Goal: Check status: Check status

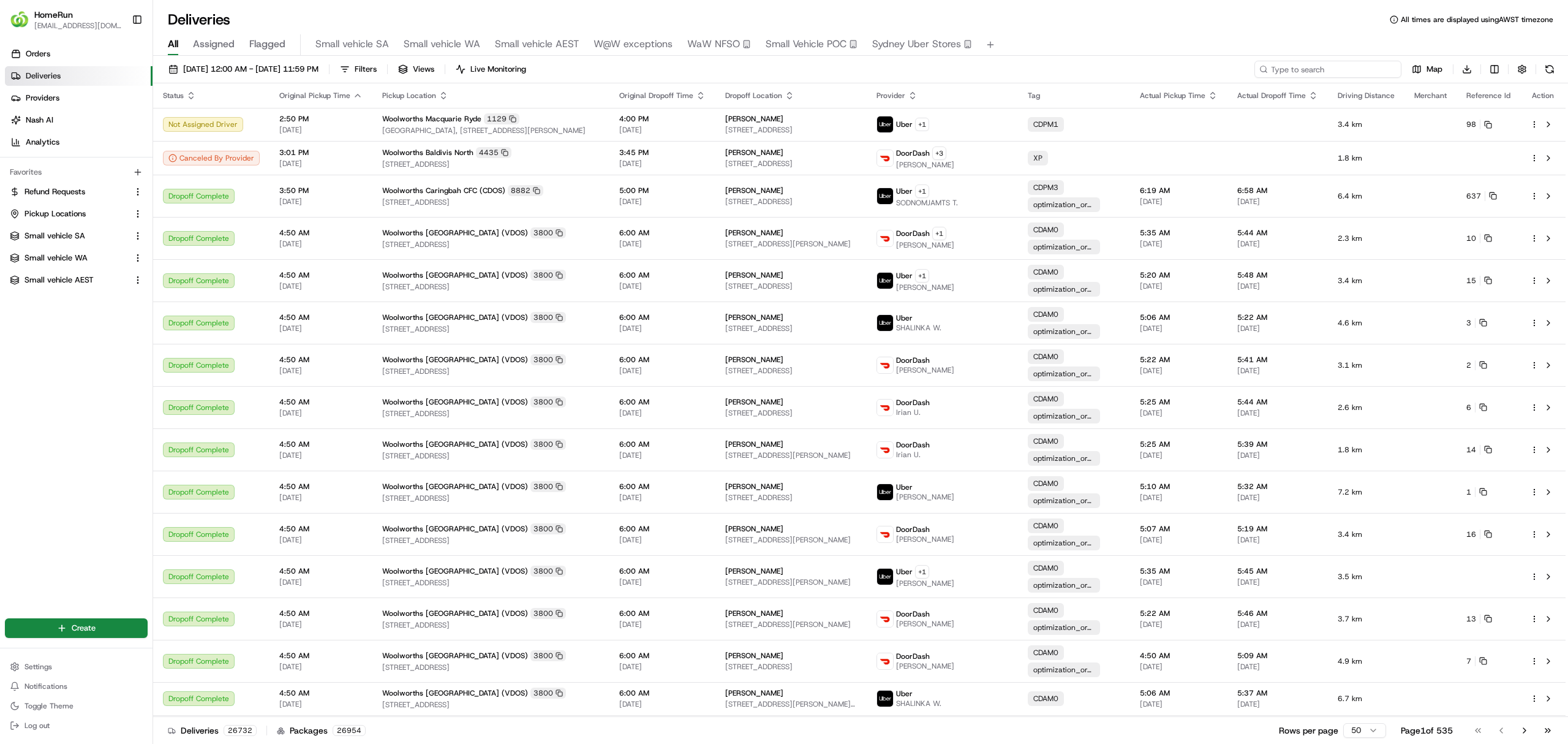
paste input "264572812"
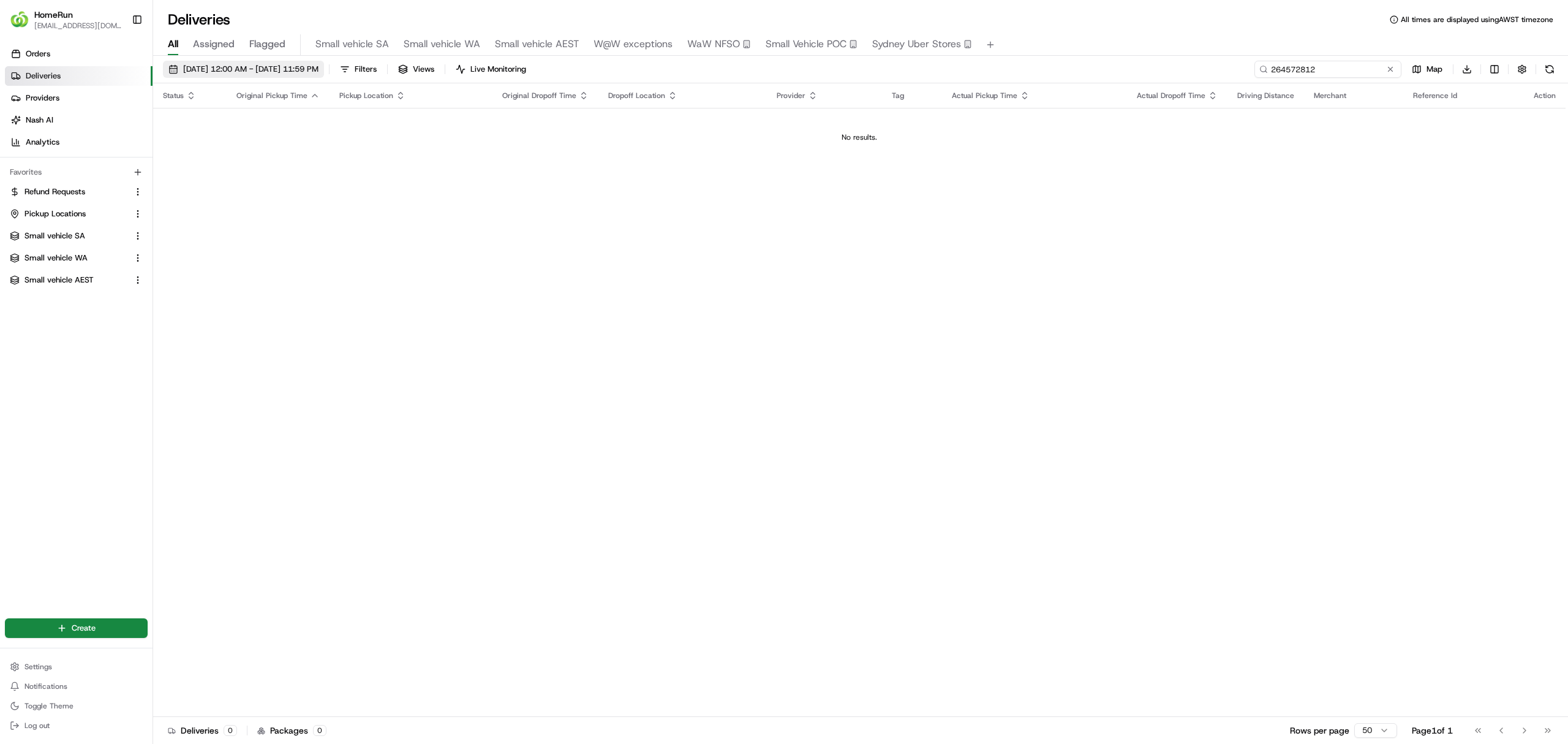
type input "264572812"
click at [267, 65] on span "18/08/2025 12:00 AM - 25/08/2025 11:59 PM" at bounding box center [251, 69] width 135 height 11
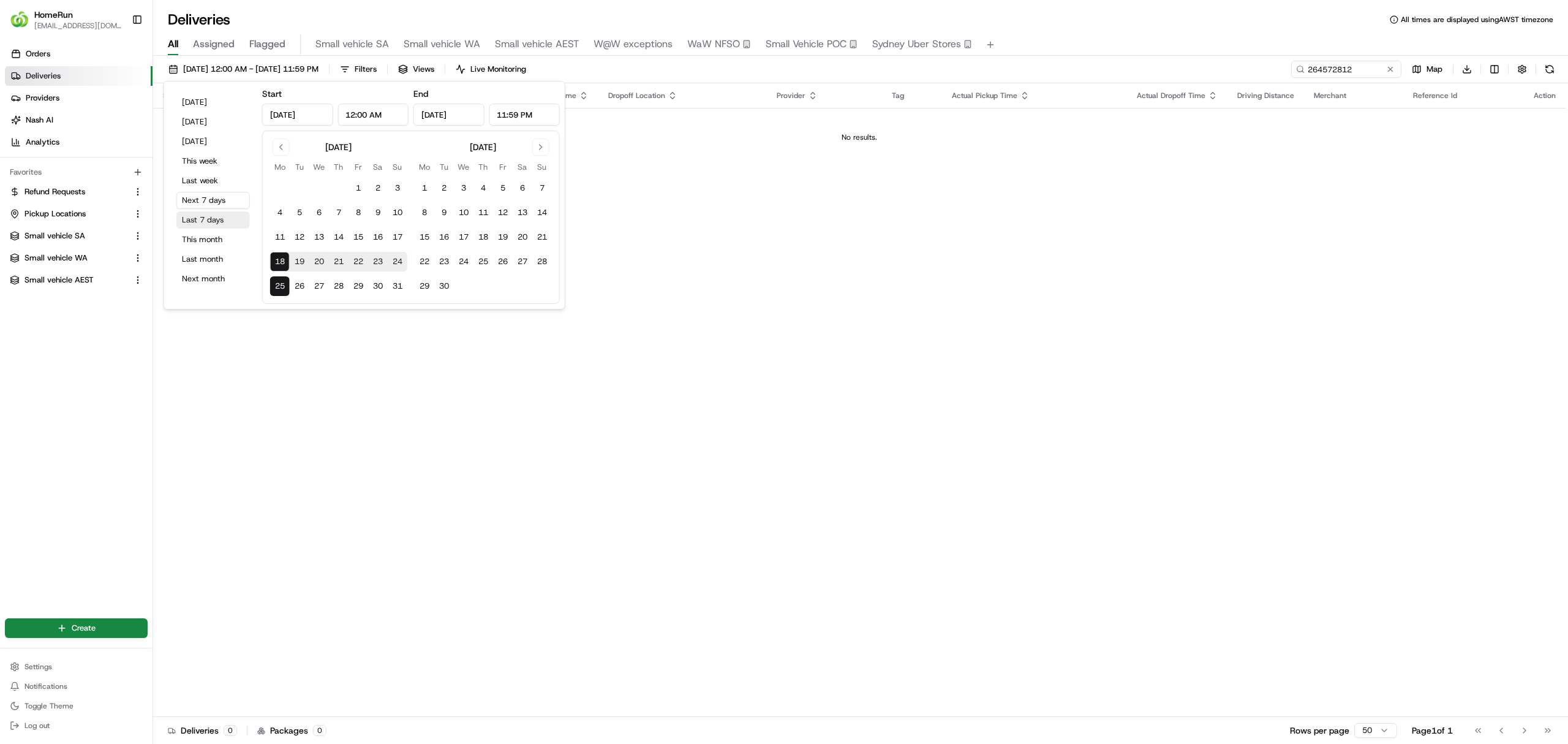
click at [209, 217] on button "Last 7 days" at bounding box center [213, 220] width 73 height 17
type input "Aug 11, 2025"
type input "Aug 18, 2025"
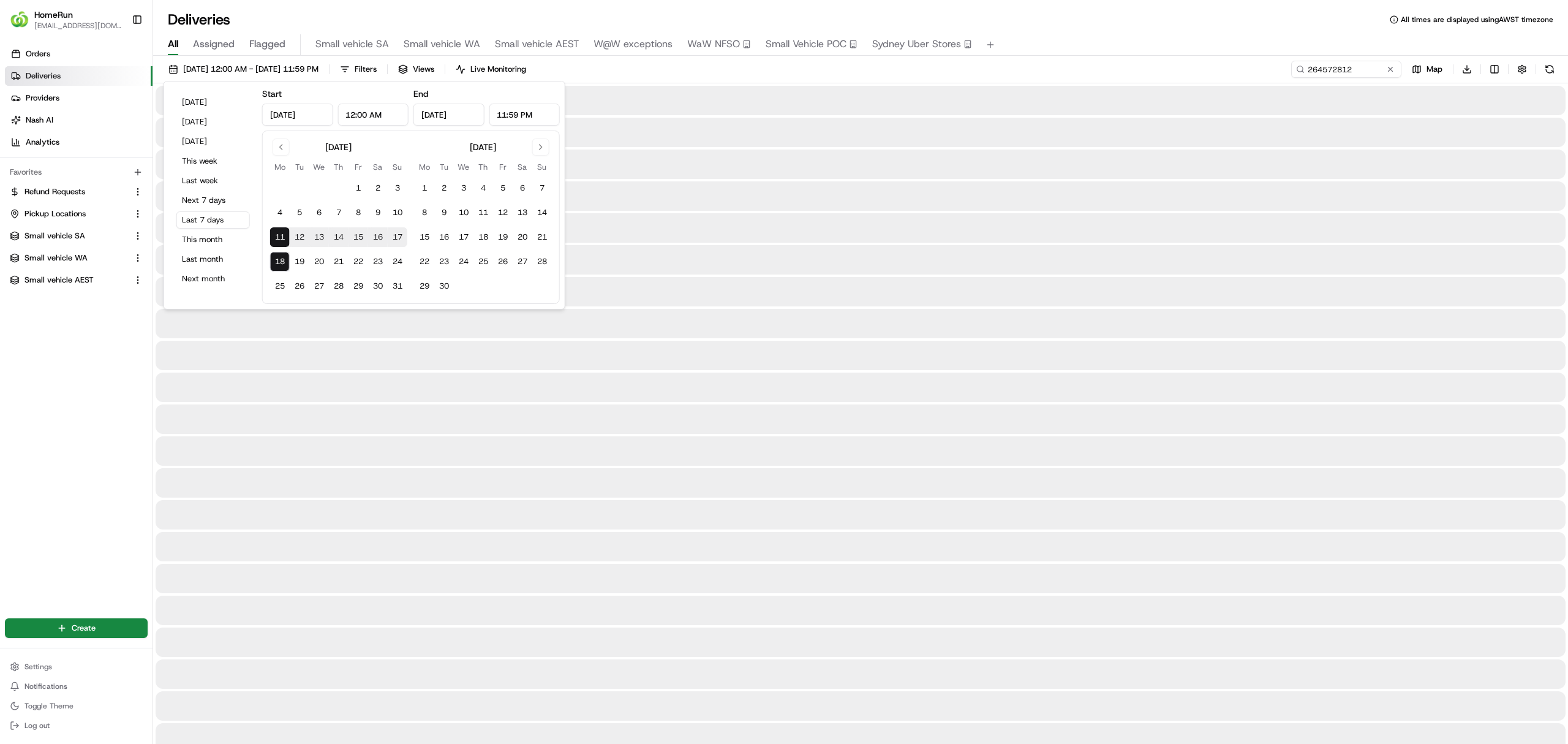
click at [1002, 61] on div "11/08/2025 12:00 AM - 18/08/2025 11:59 PM Filters Views Live Monitoring 2645728…" at bounding box center [860, 72] width 1415 height 23
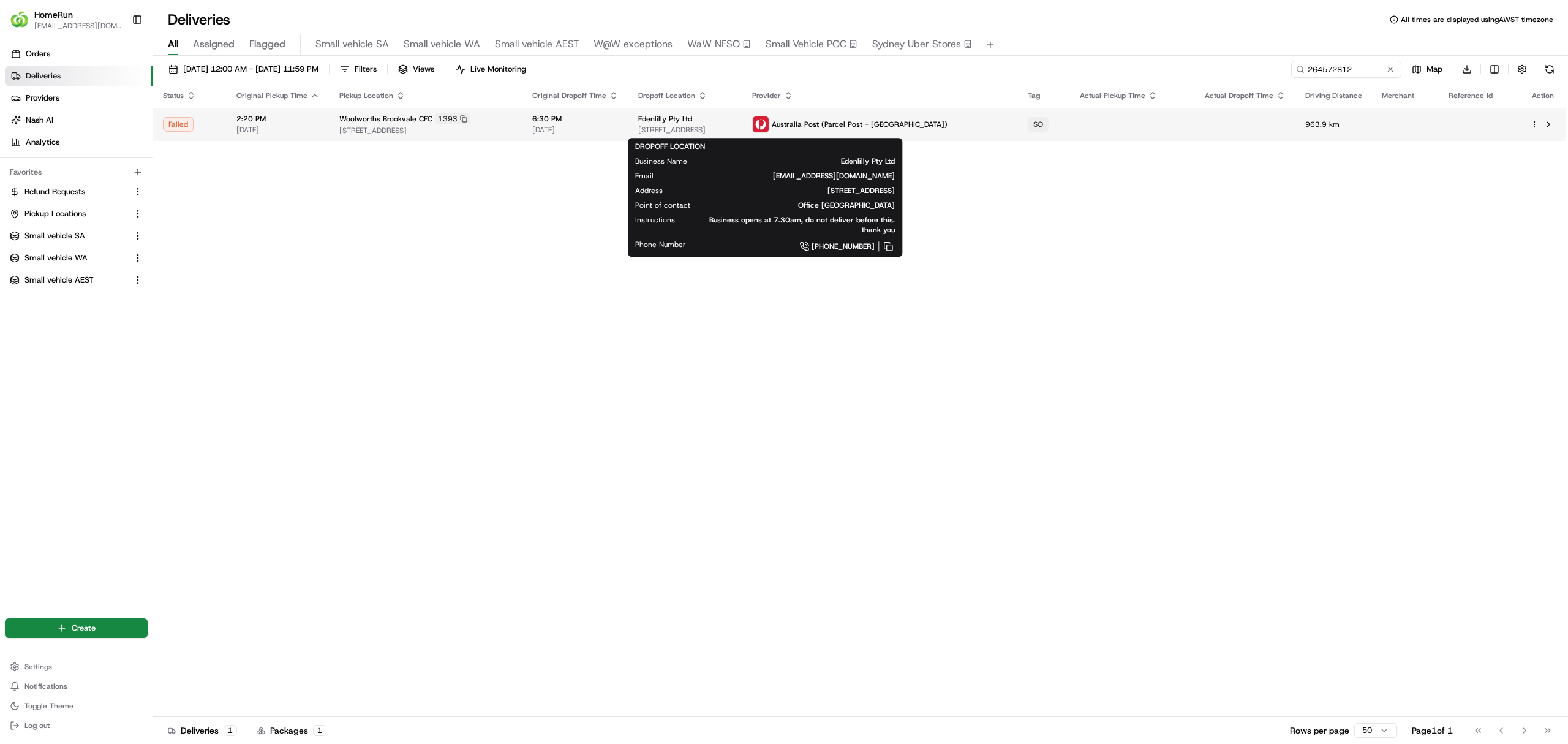
click at [692, 115] on span "Edenlilly Pty Ltd" at bounding box center [665, 119] width 54 height 10
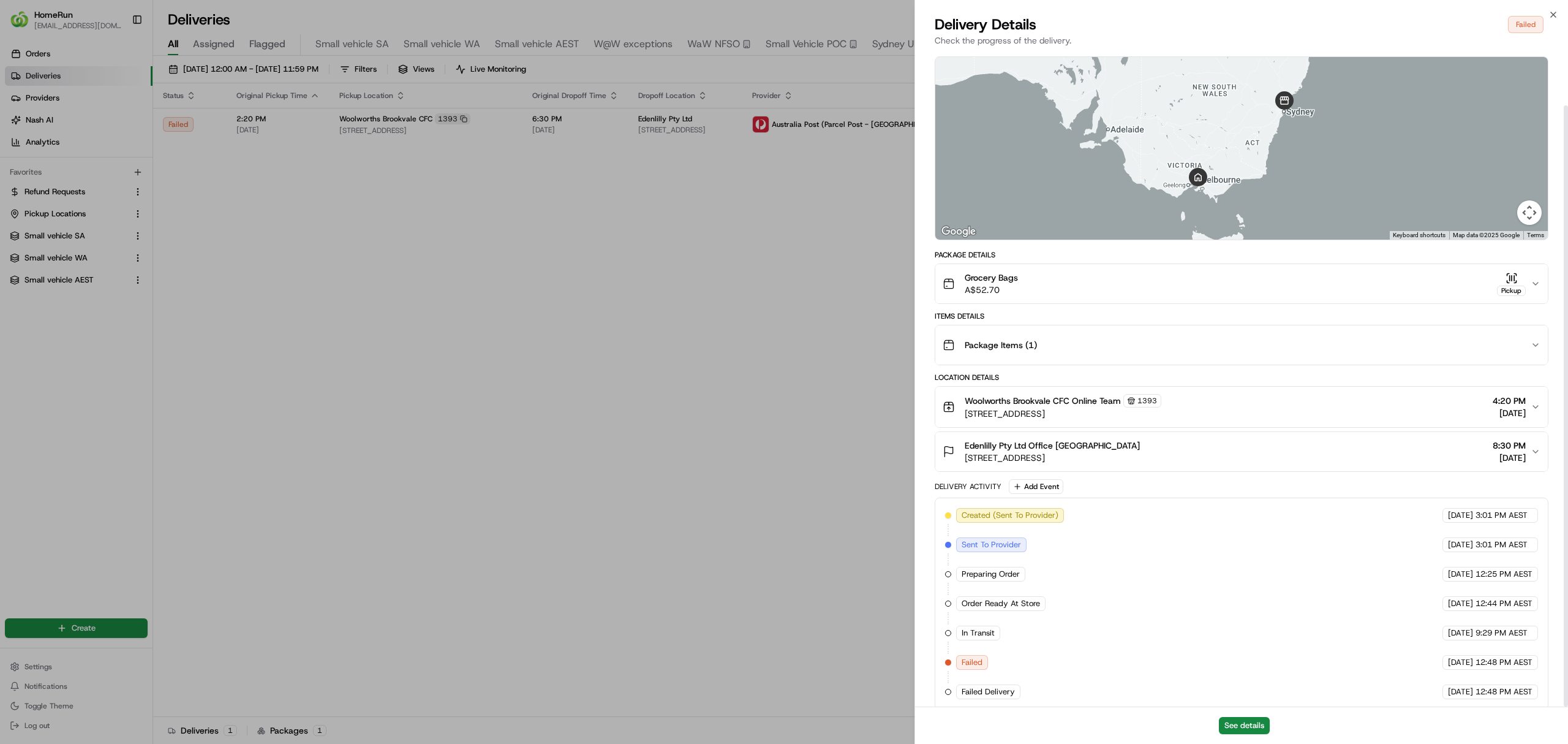
scroll to position [59, 0]
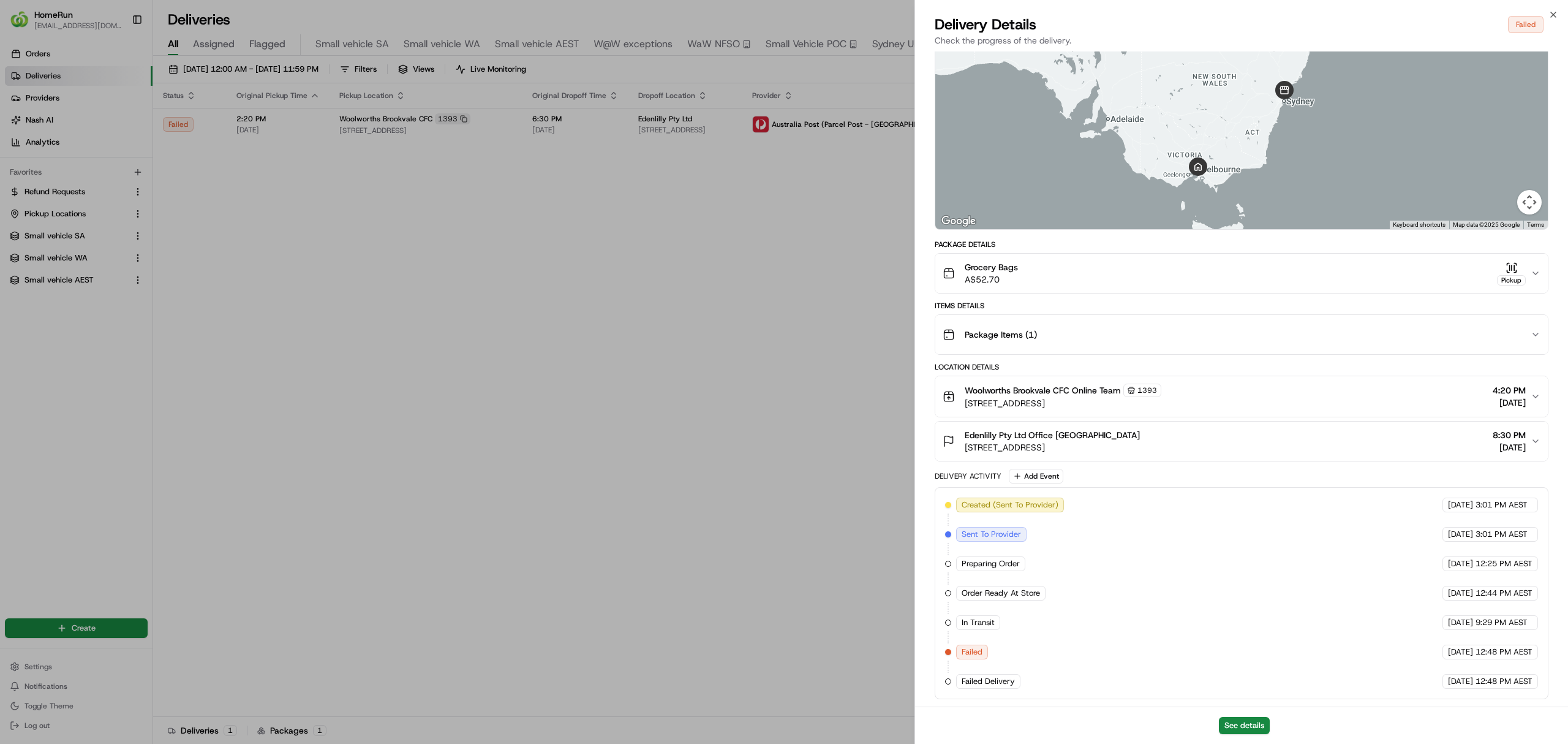
click at [990, 683] on span "Failed Delivery" at bounding box center [989, 681] width 54 height 11
click at [1245, 721] on button "See details" at bounding box center [1244, 726] width 51 height 17
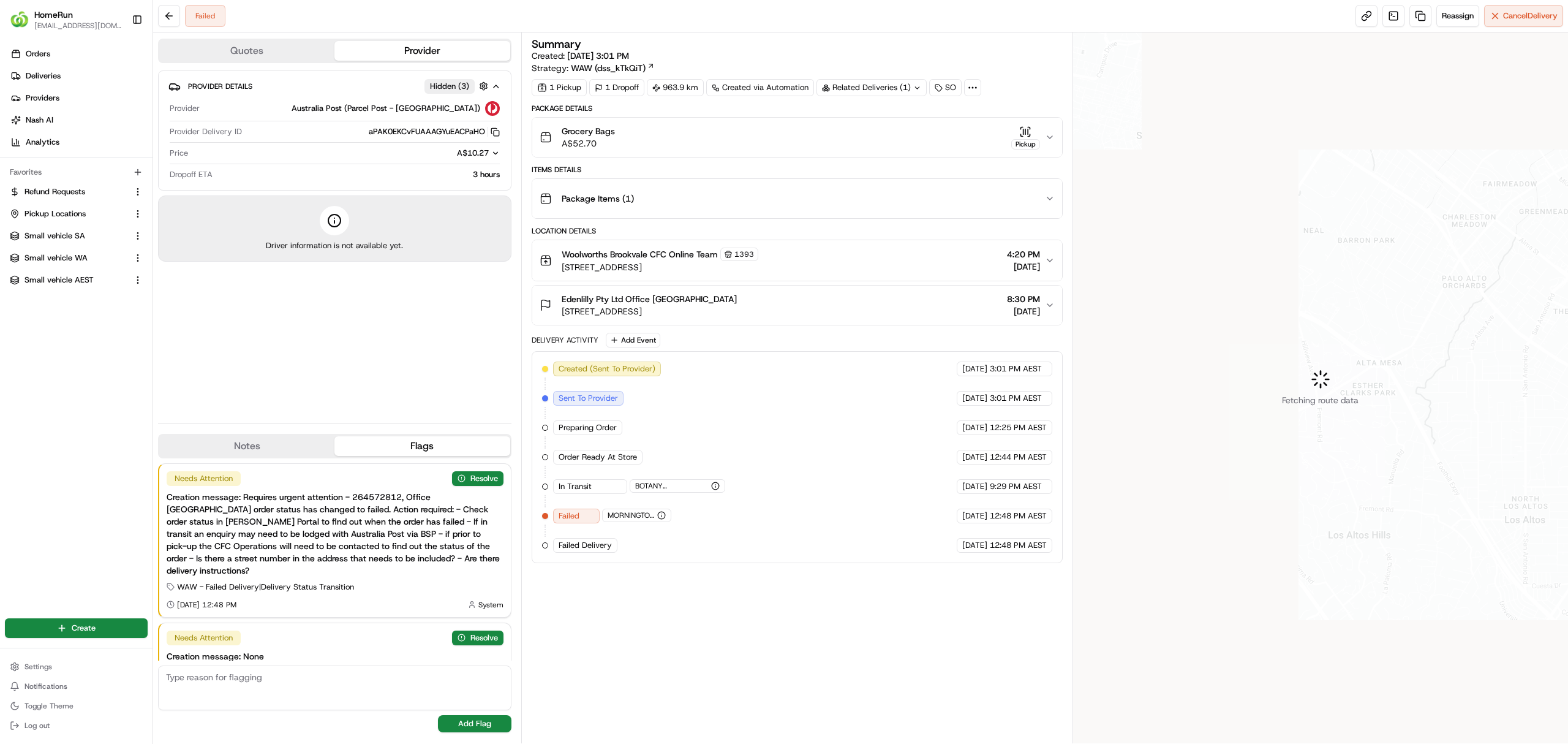
scroll to position [32, 0]
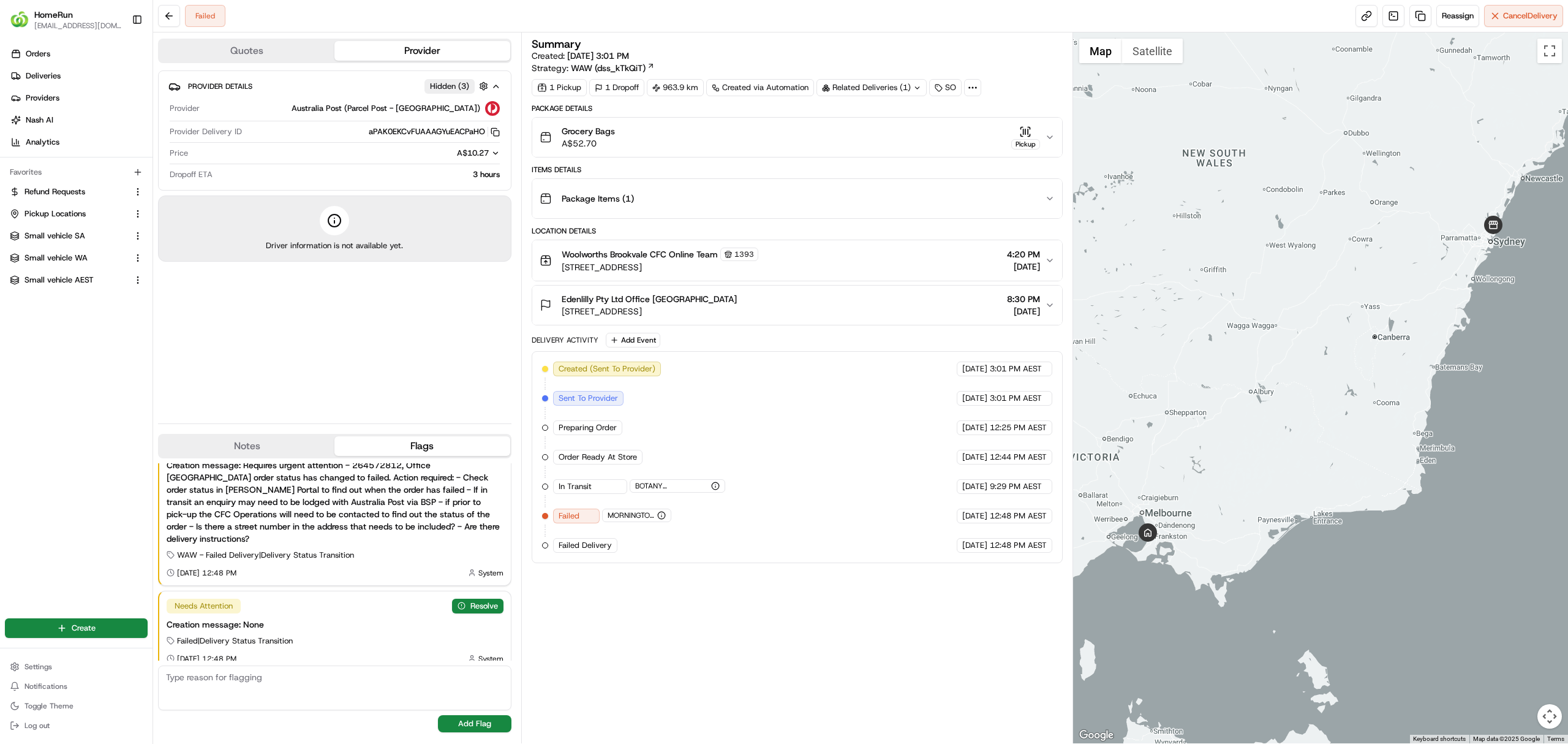
click at [634, 520] on span "MORNINGTON VIC" at bounding box center [631, 515] width 47 height 10
click at [581, 522] on div "Failed" at bounding box center [577, 515] width 47 height 15
click at [591, 551] on span "Failed Delivery" at bounding box center [586, 546] width 54 height 11
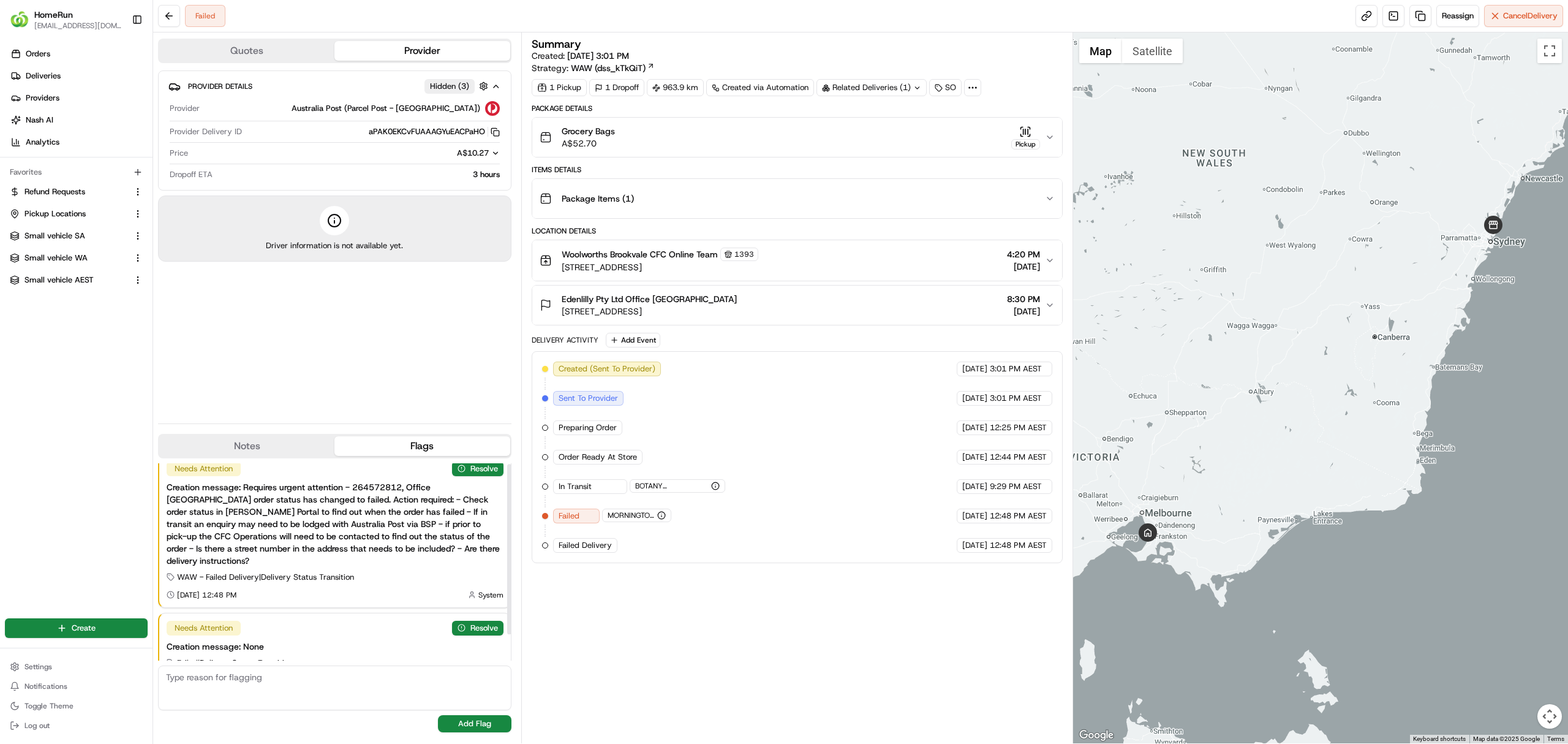
scroll to position [0, 0]
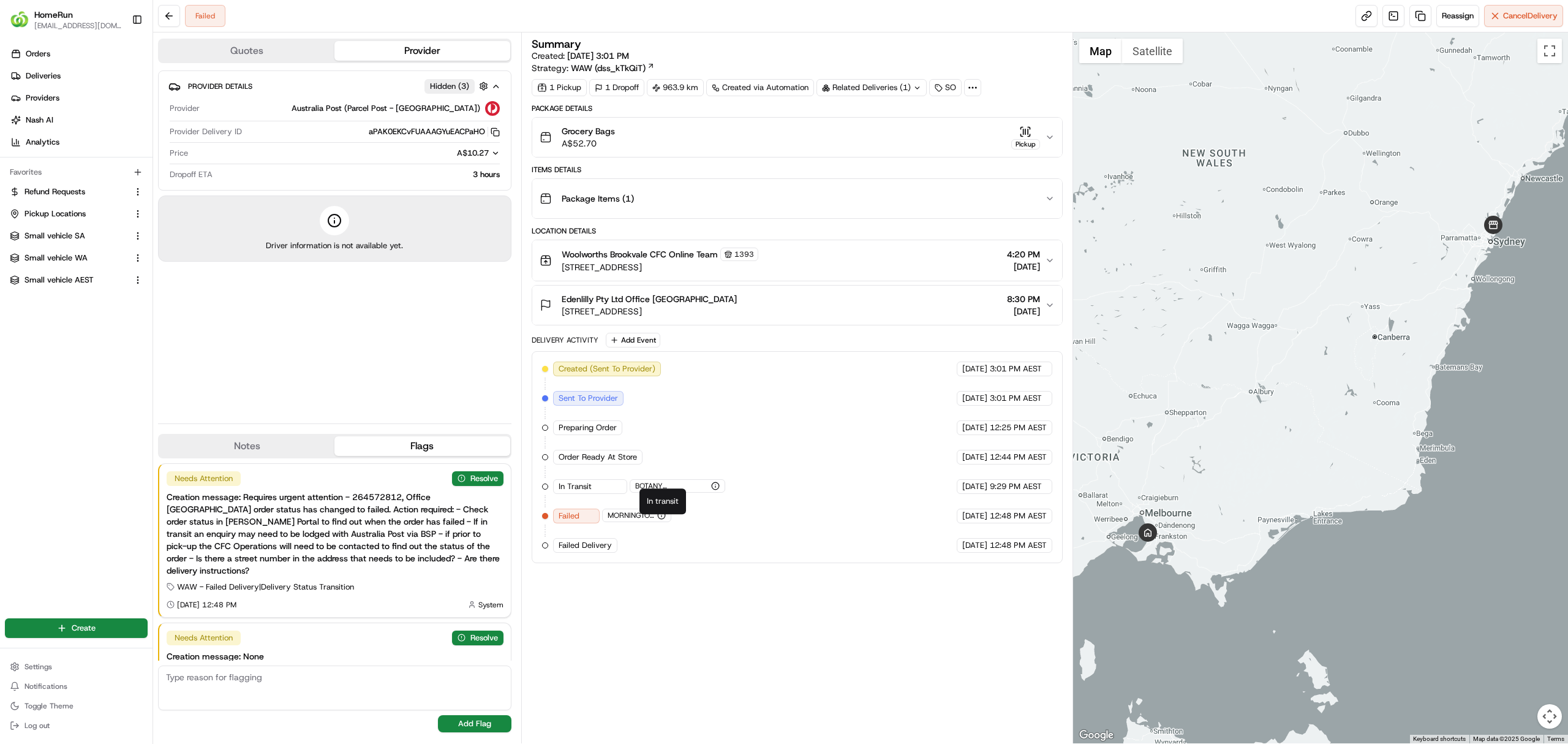
click at [661, 517] on circle "button" at bounding box center [661, 515] width 7 height 7
click at [636, 520] on span "MORNINGTON VIC" at bounding box center [631, 515] width 47 height 10
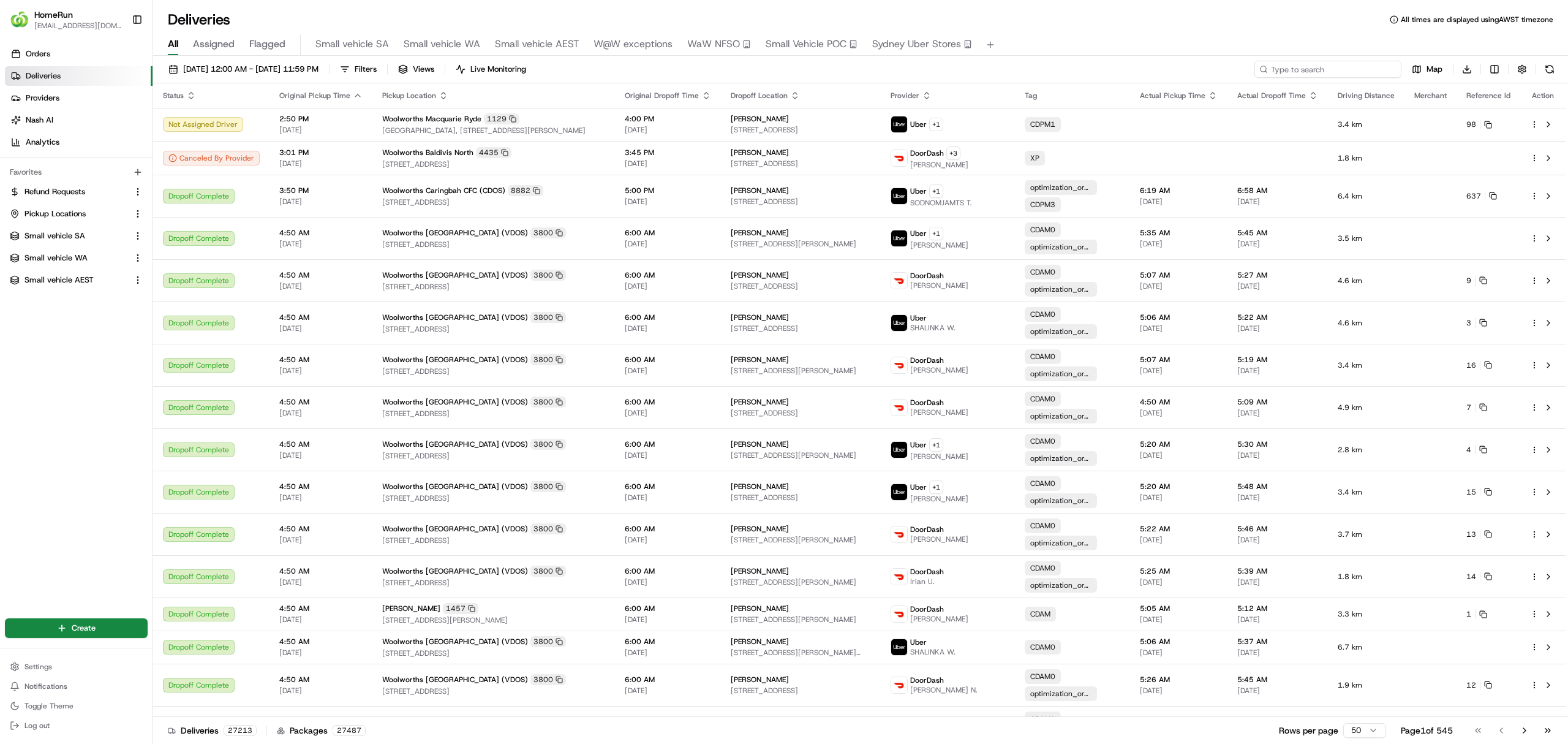
drag, startPoint x: 1308, startPoint y: 67, endPoint x: 1284, endPoint y: 69, distance: 24.1
paste input "265257655"
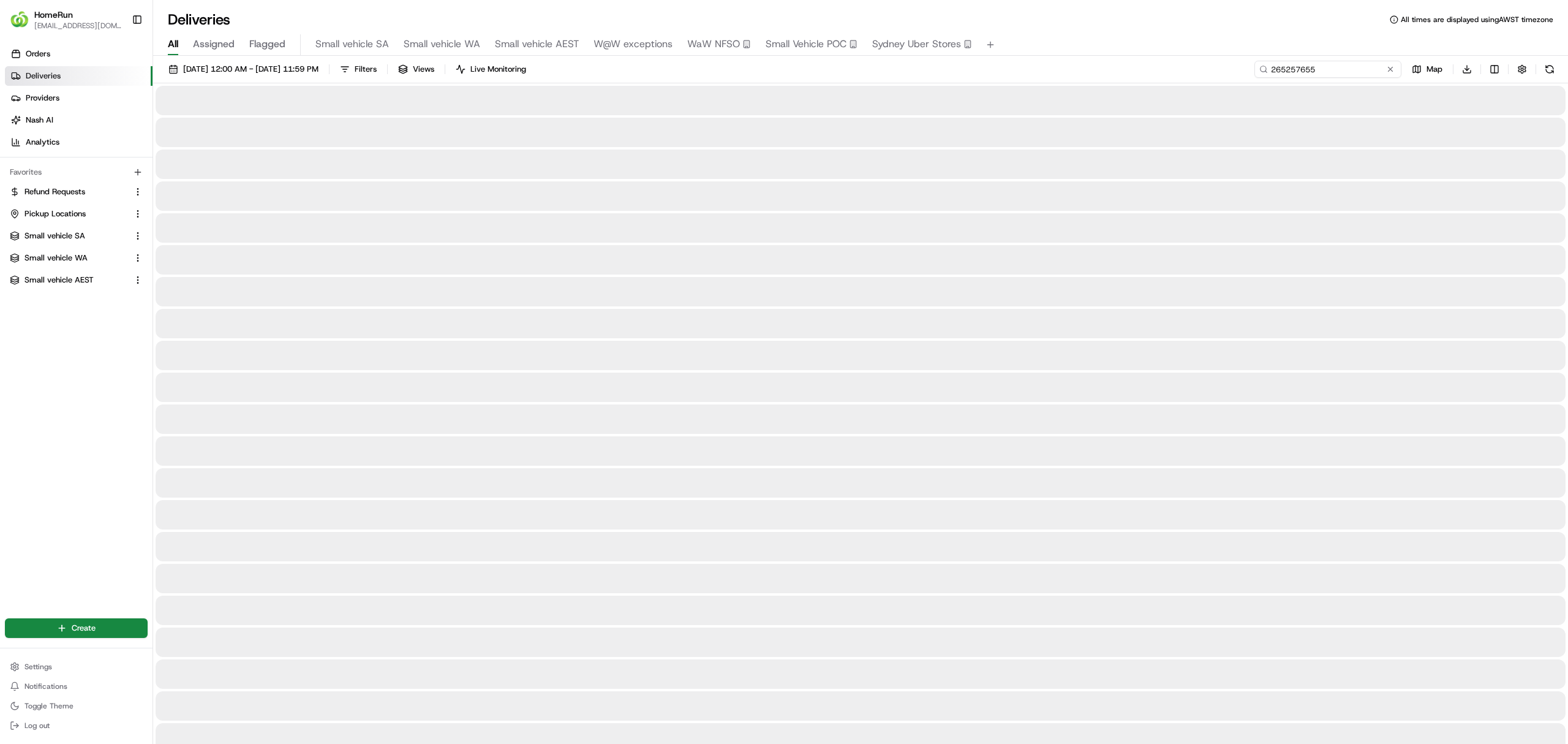
type input "265257655"
click at [258, 71] on span "18/08/2025 12:00 AM - 25/08/2025 11:59 PM" at bounding box center [251, 69] width 135 height 11
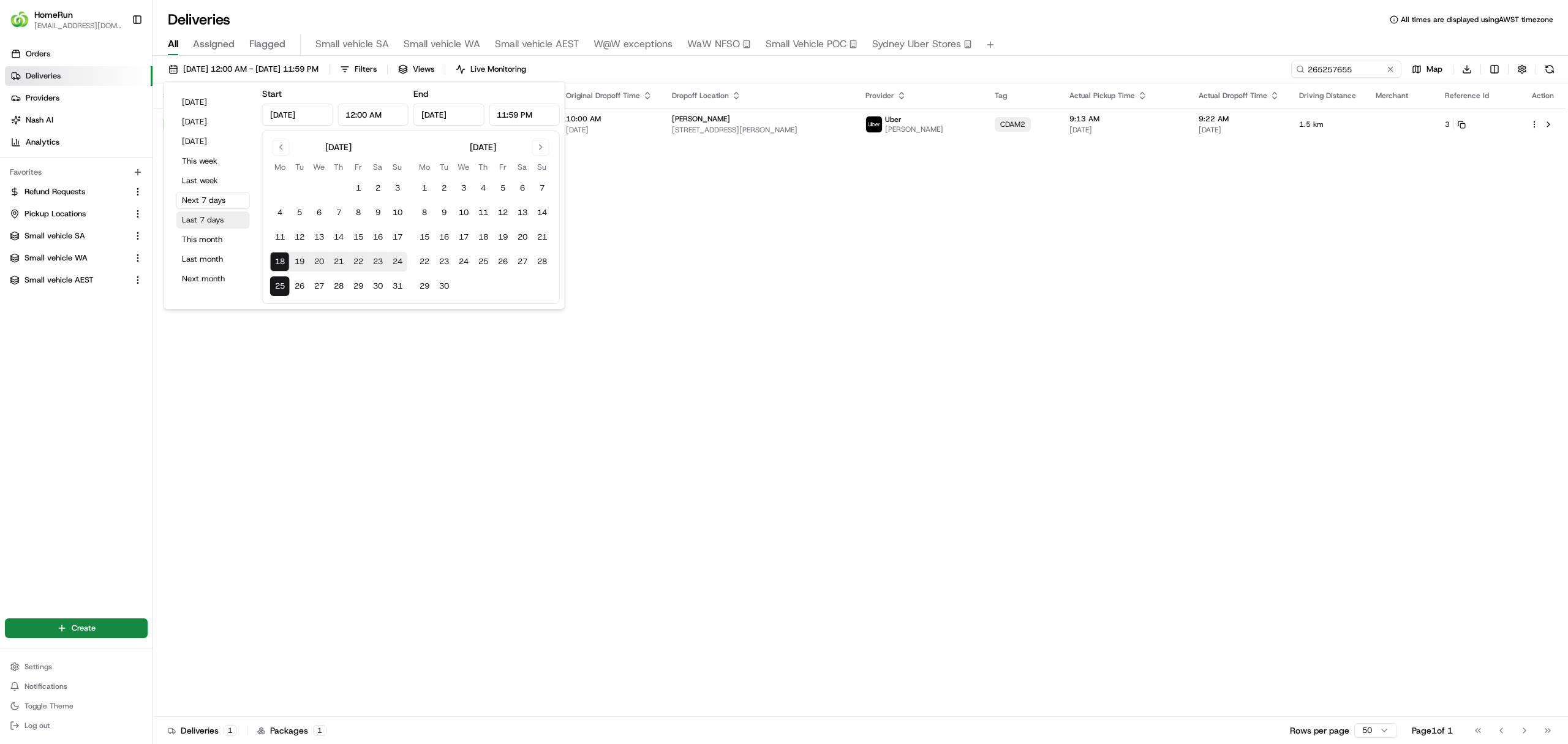
click at [204, 215] on button "Last 7 days" at bounding box center [213, 220] width 73 height 17
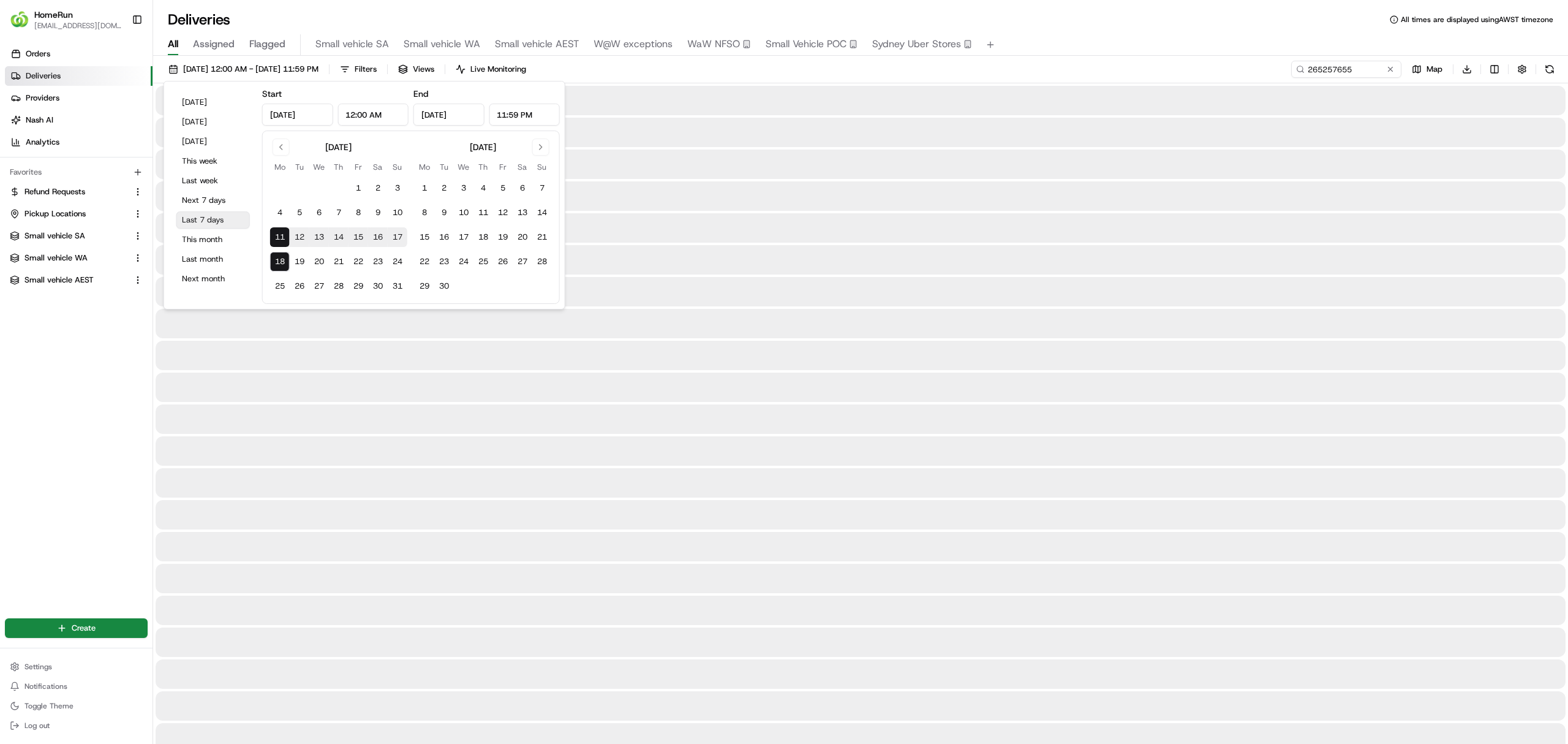
type input "Aug 11, 2025"
type input "Aug 18, 2025"
click at [1047, 67] on div "11/08/2025 12:00 AM - 18/08/2025 11:59 PM Filters Views Live Monitoring 2652576…" at bounding box center [860, 72] width 1415 height 23
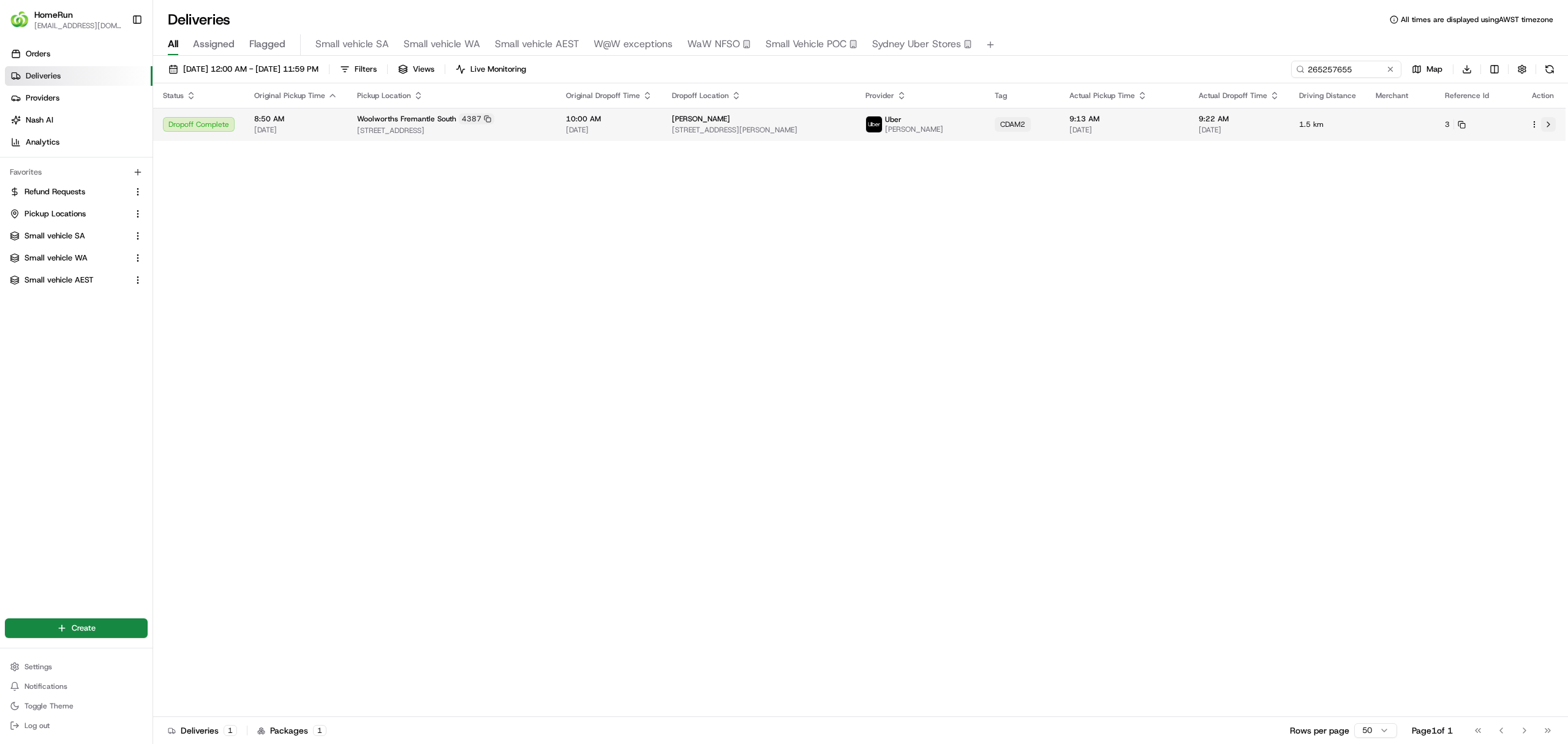
click at [1551, 123] on button at bounding box center [1548, 124] width 15 height 15
drag, startPoint x: 1363, startPoint y: 70, endPoint x: 1174, endPoint y: 59, distance: 189.3
click at [1172, 59] on div "11/08/2025 12:00 AM - 18/08/2025 11:59 PM Filters Views Live Monitoring 2652576…" at bounding box center [860, 401] width 1415 height 690
paste input "68099"
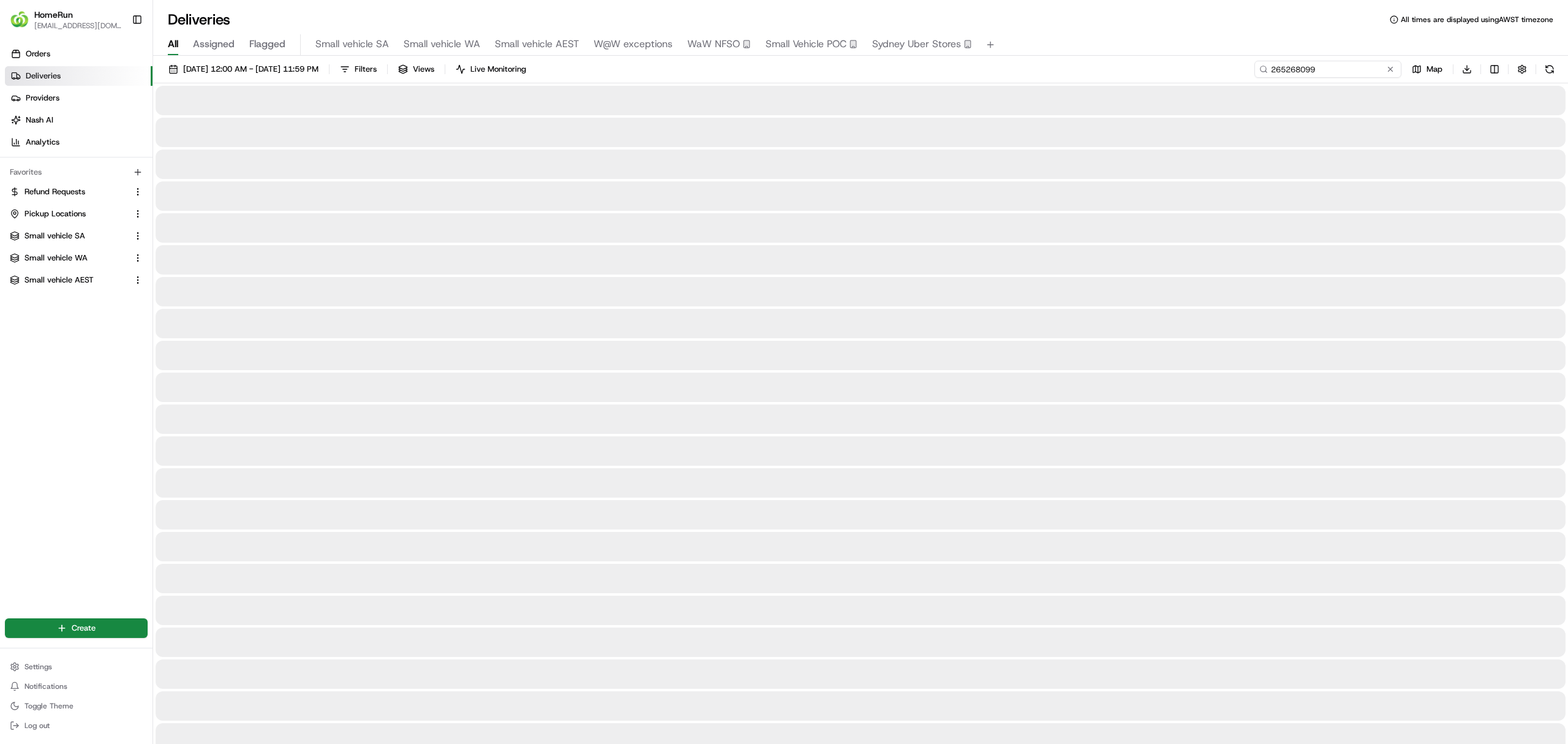
click at [1349, 67] on input "265268099" at bounding box center [1328, 69] width 147 height 17
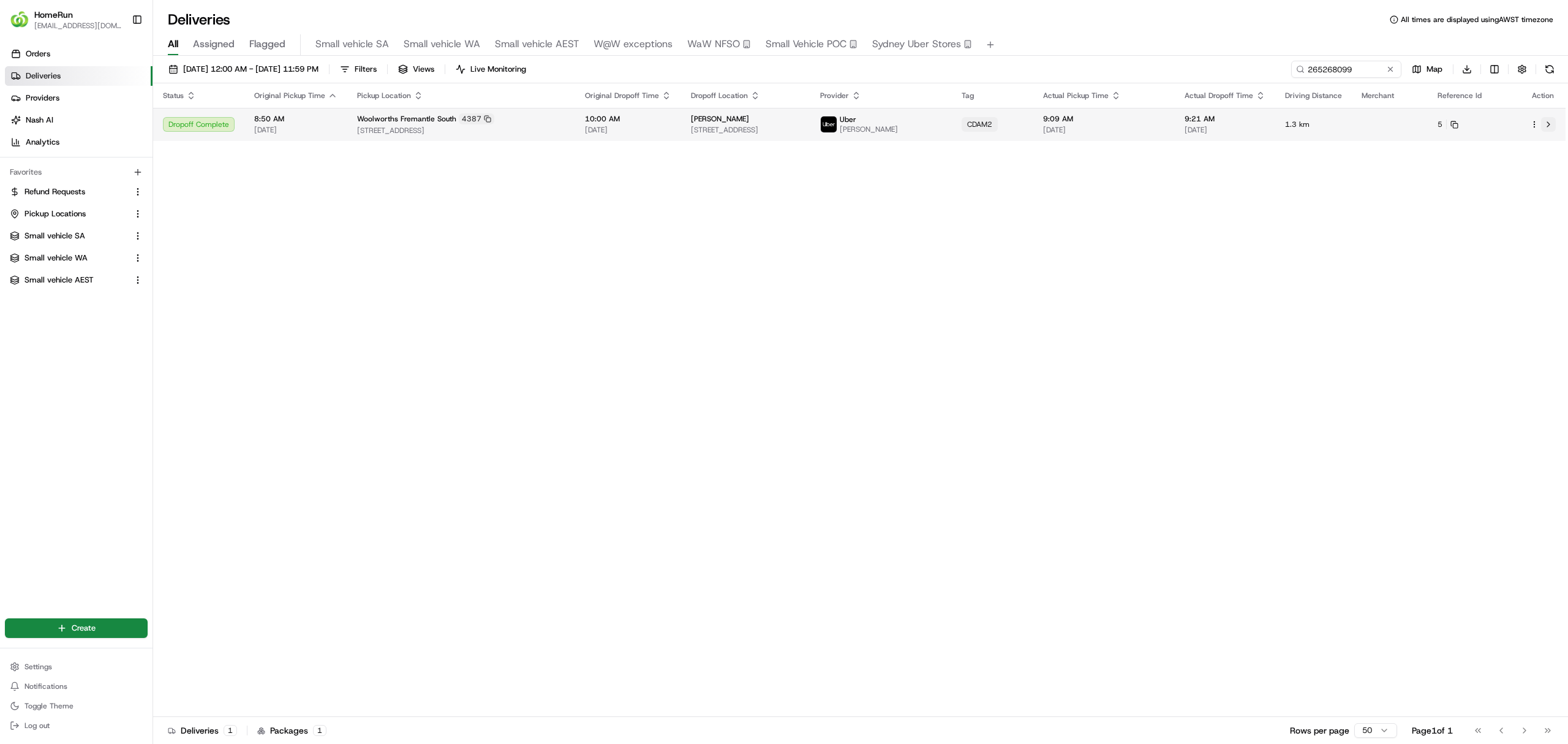
click at [1546, 119] on button at bounding box center [1548, 124] width 15 height 15
drag, startPoint x: 1363, startPoint y: 72, endPoint x: 1279, endPoint y: 59, distance: 85.0
click at [1120, 56] on div "11/08/2025 12:00 AM - 18/08/2025 11:59 PM Filters Views Live Monitoring 2652680…" at bounding box center [860, 401] width 1415 height 690
paste input "74373"
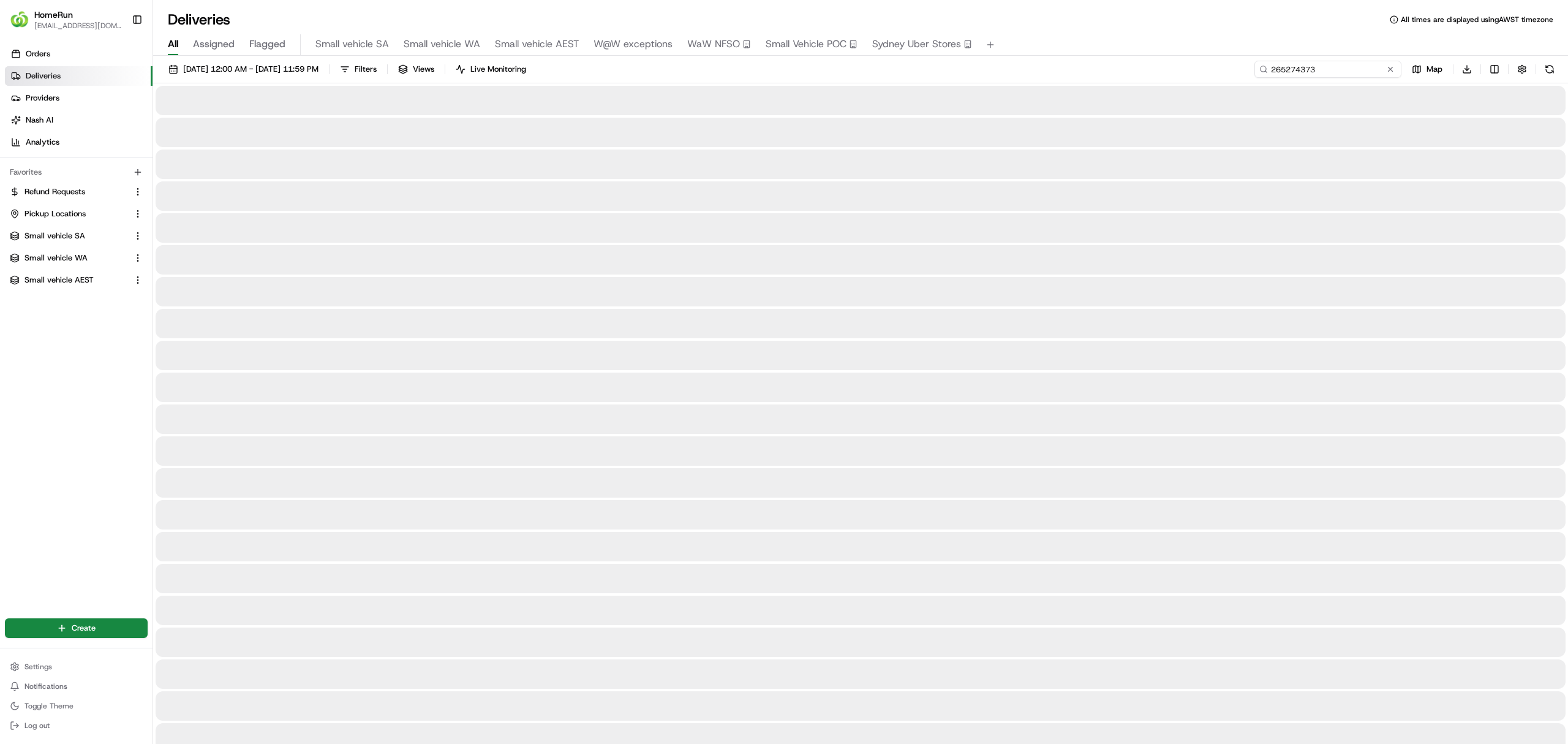
type input "265274373"
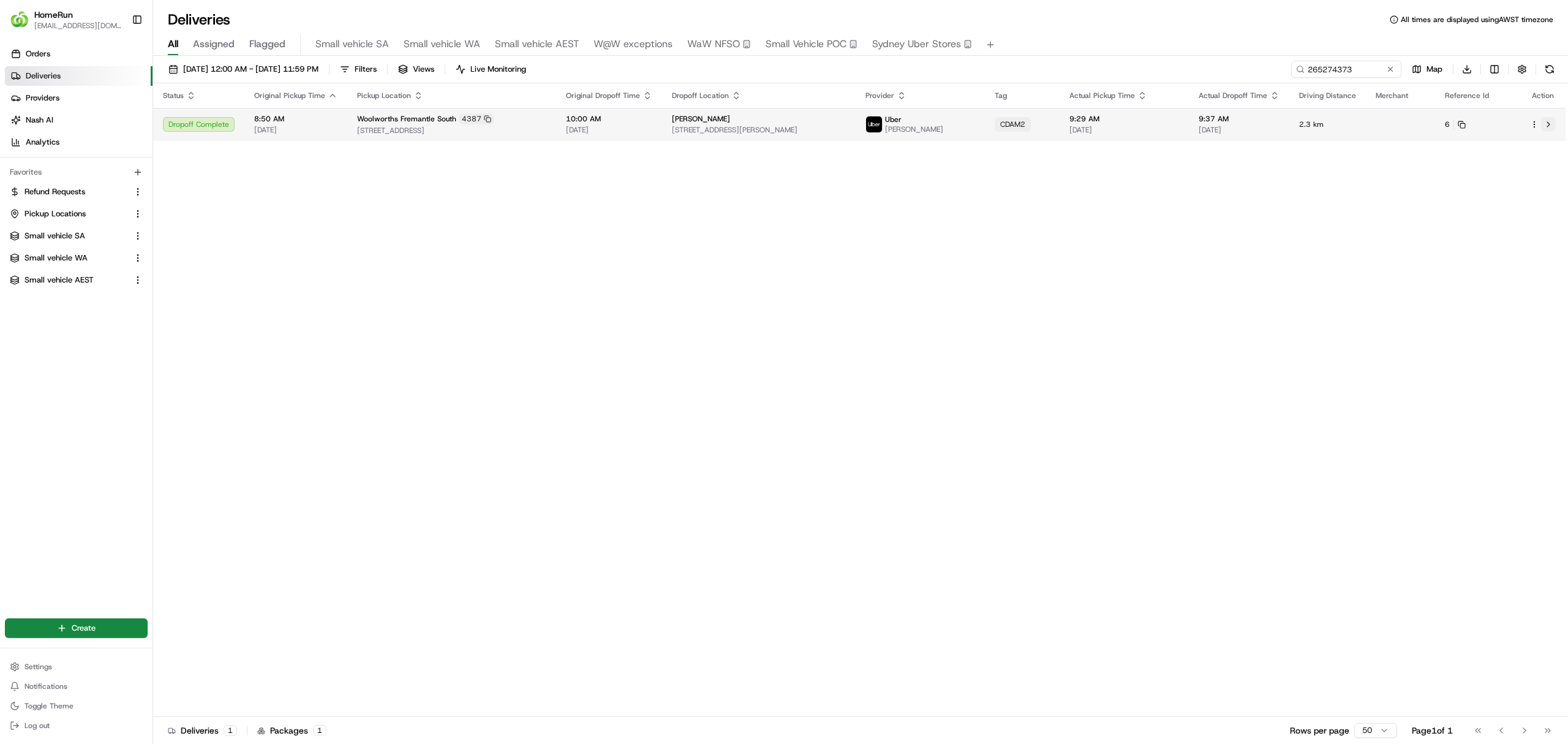
click at [1548, 120] on button at bounding box center [1548, 124] width 15 height 15
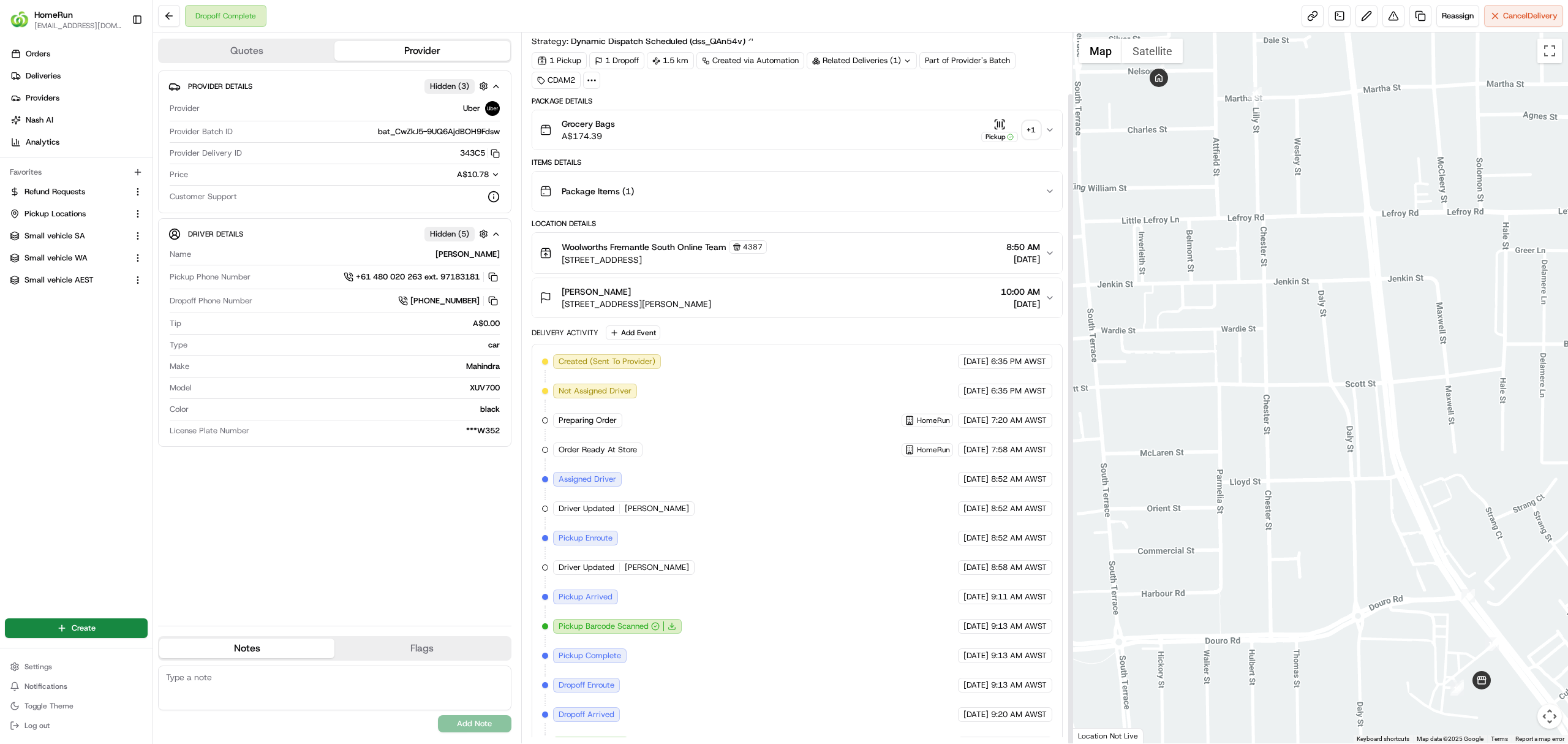
scroll to position [66, 0]
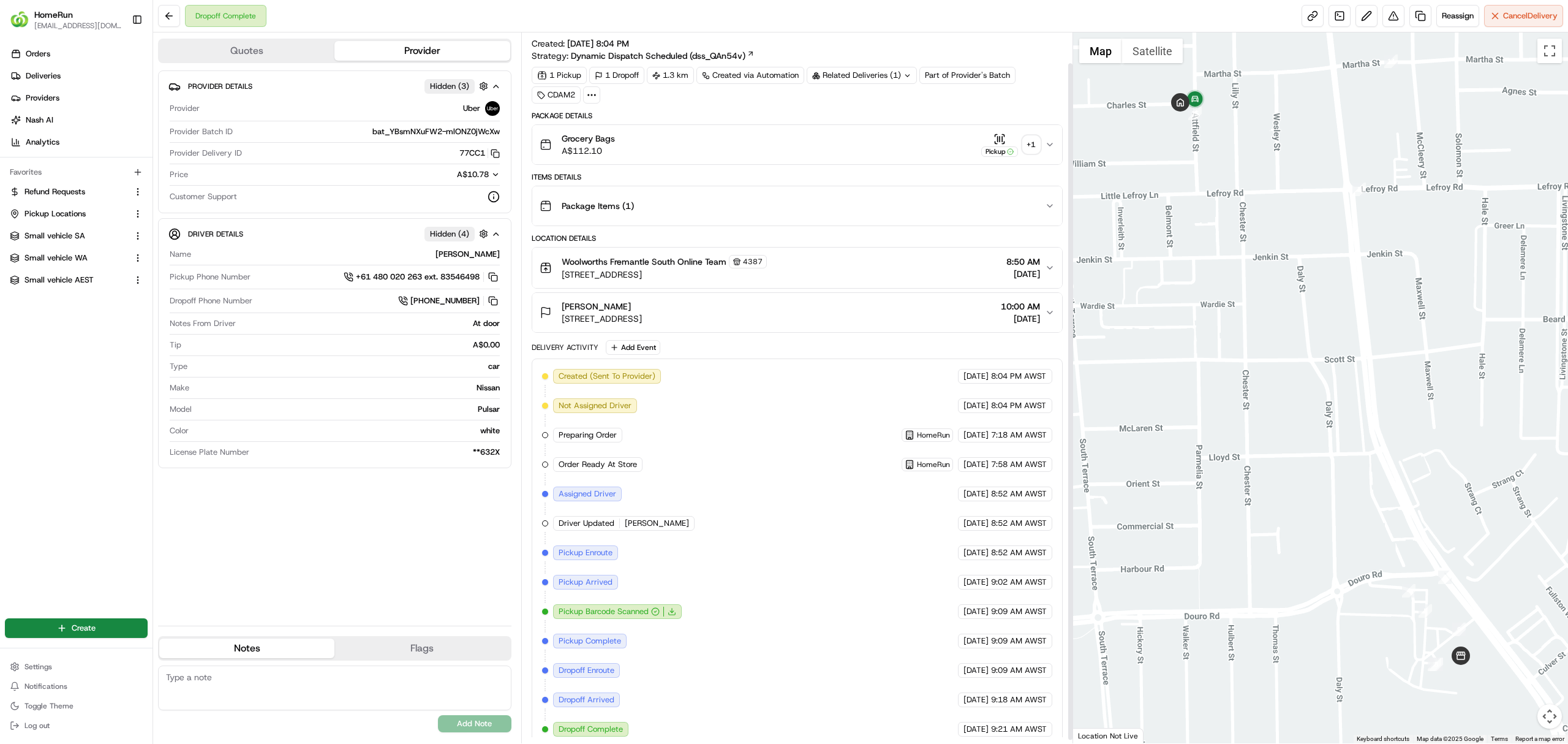
scroll to position [35, 0]
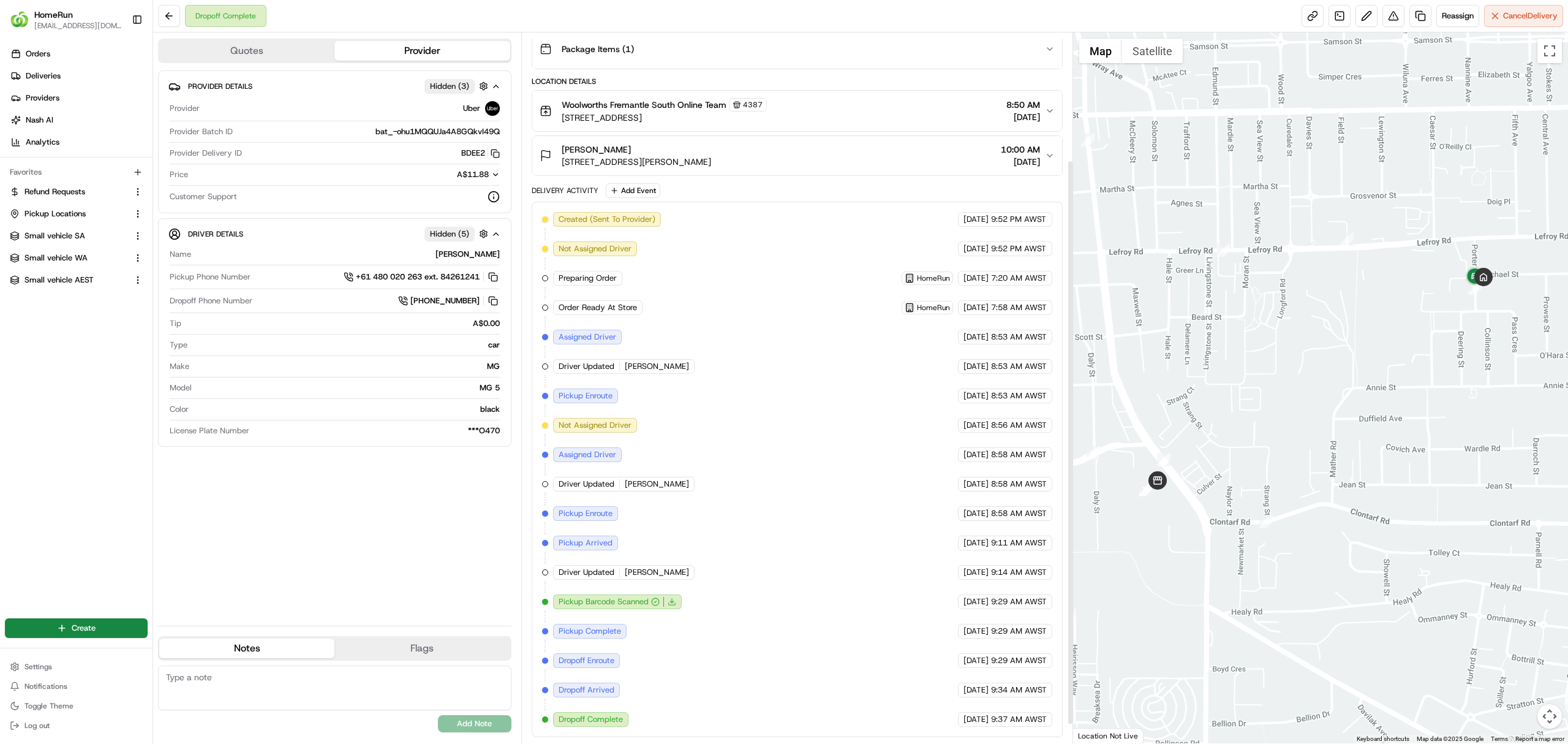
scroll to position [185, 0]
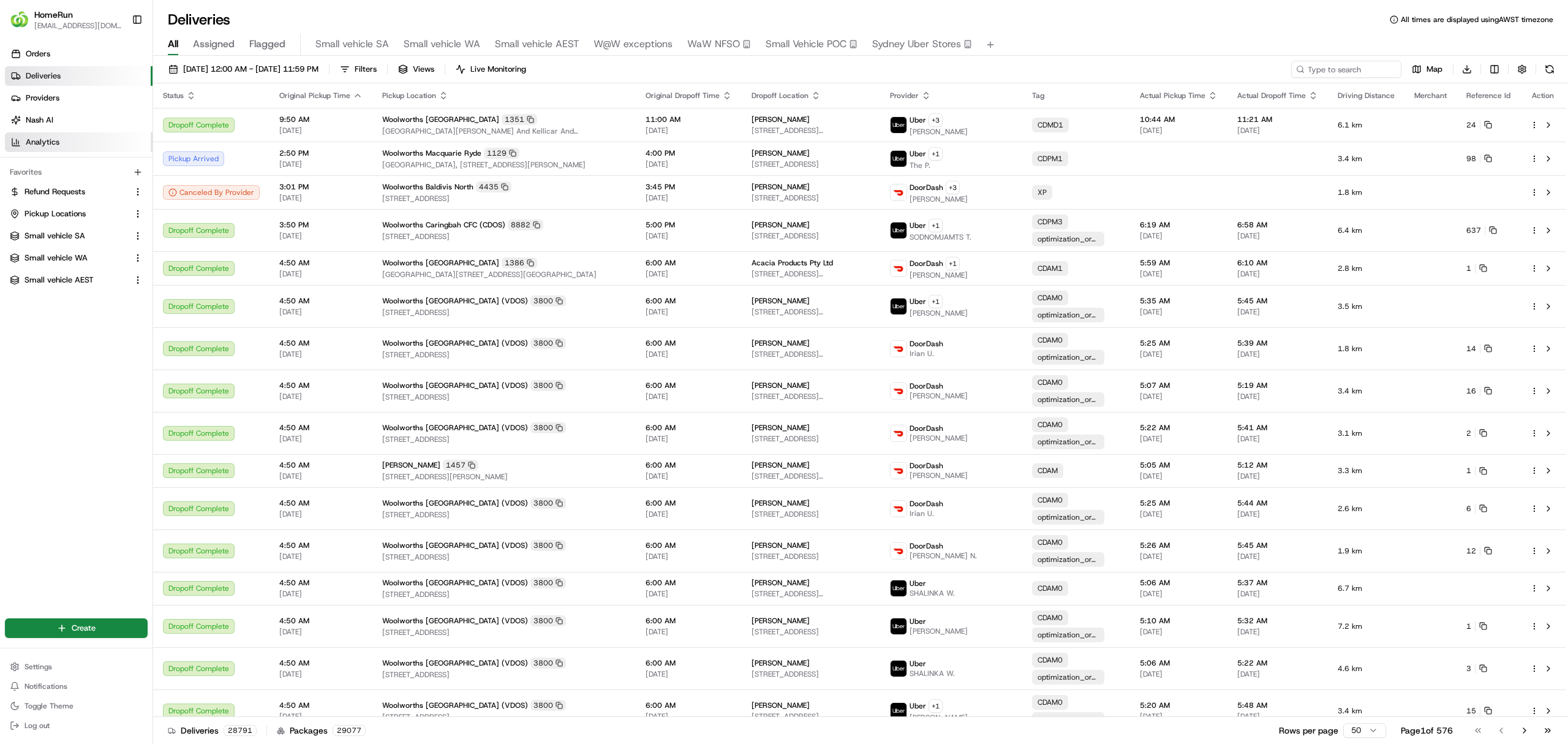
click at [32, 137] on span "Analytics" at bounding box center [42, 143] width 34 height 11
